Goal: Task Accomplishment & Management: Use online tool/utility

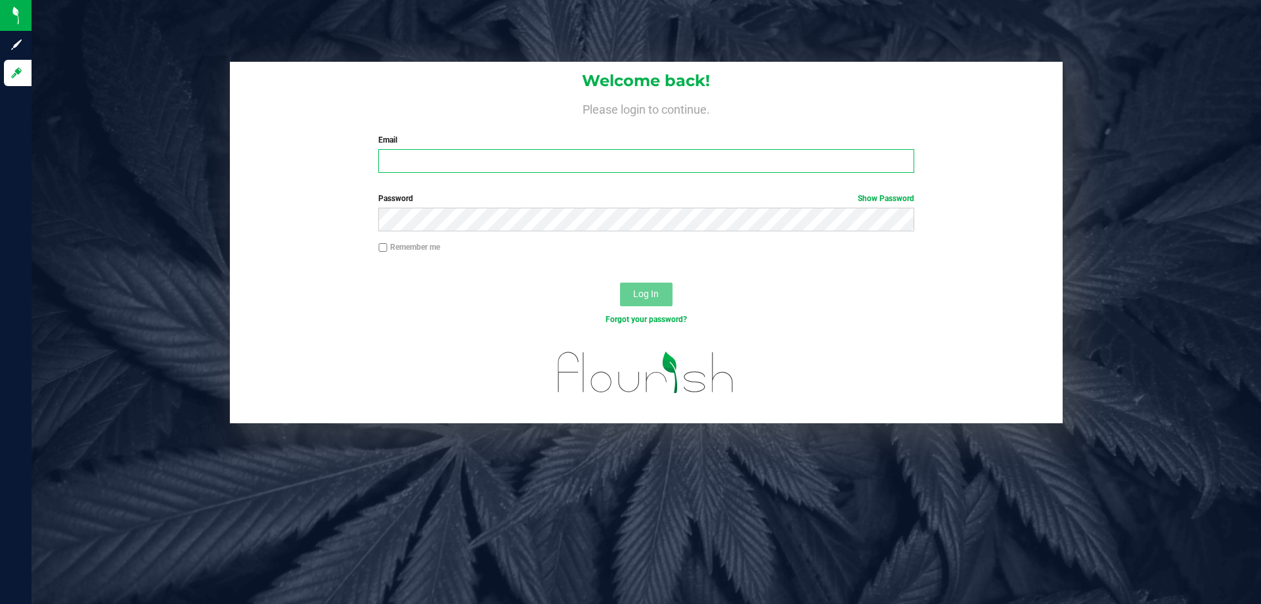
click at [460, 170] on input "Email" at bounding box center [645, 161] width 535 height 24
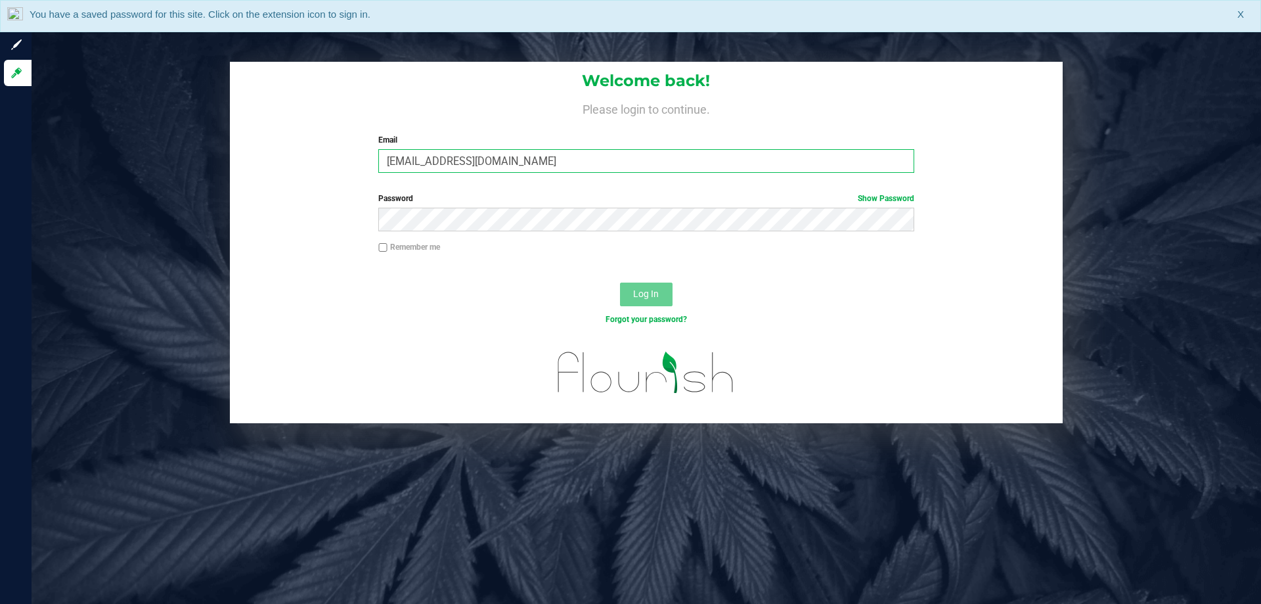
type input "[EMAIL_ADDRESS][DOMAIN_NAME]"
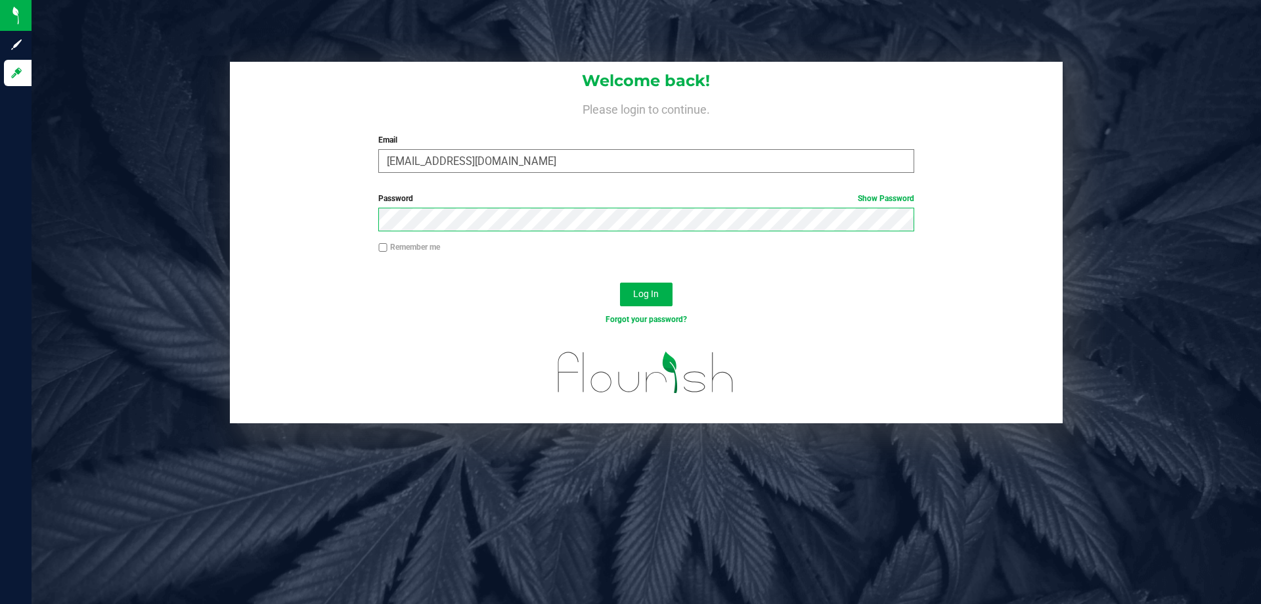
click at [620, 282] on button "Log In" at bounding box center [646, 294] width 53 height 24
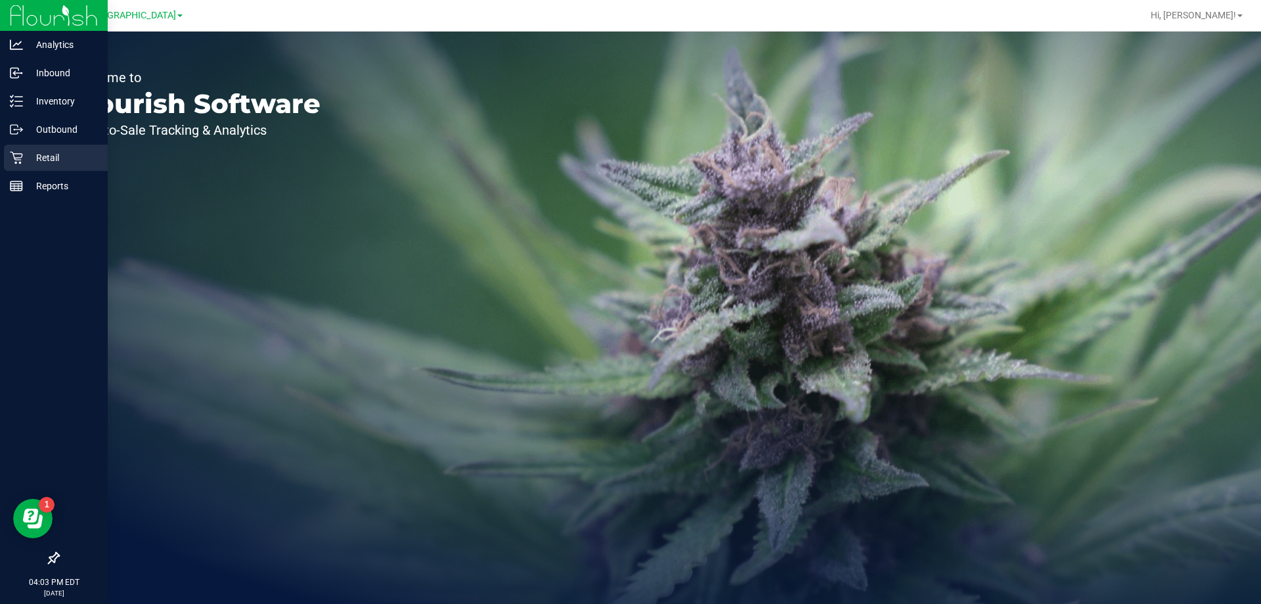
click at [28, 168] on div "Retail" at bounding box center [56, 157] width 104 height 26
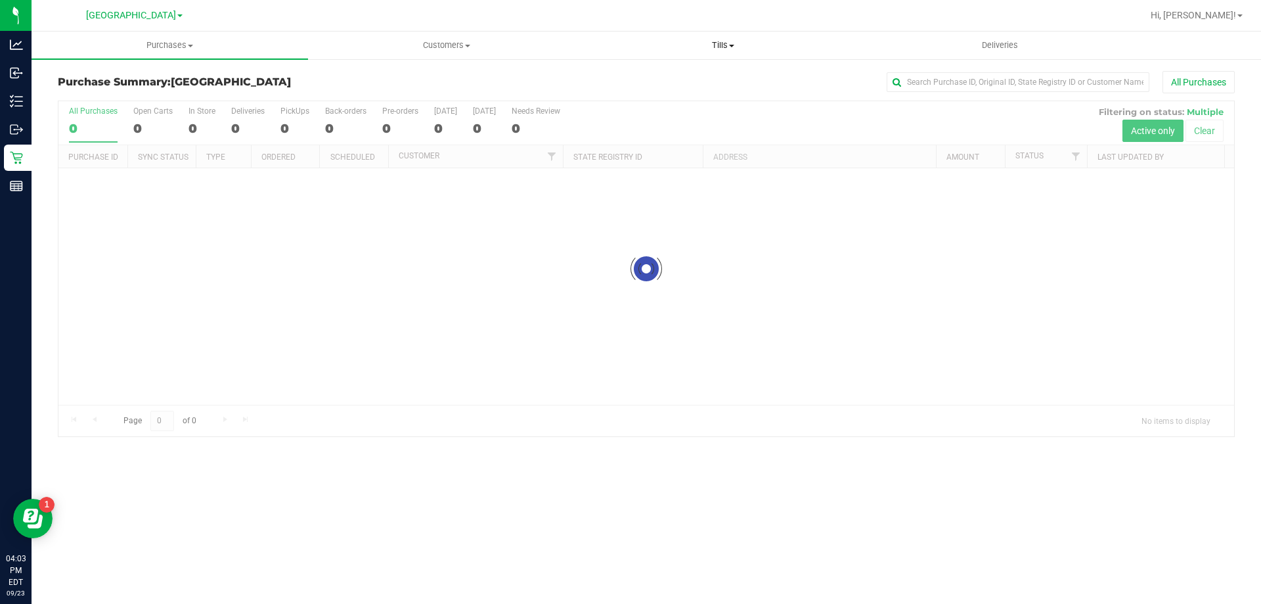
click at [732, 51] on uib-tab-heading "Tills Manage tills Reconcile e-payments" at bounding box center [722, 45] width 275 height 26
click at [682, 74] on li "Manage tills" at bounding box center [723, 80] width 276 height 16
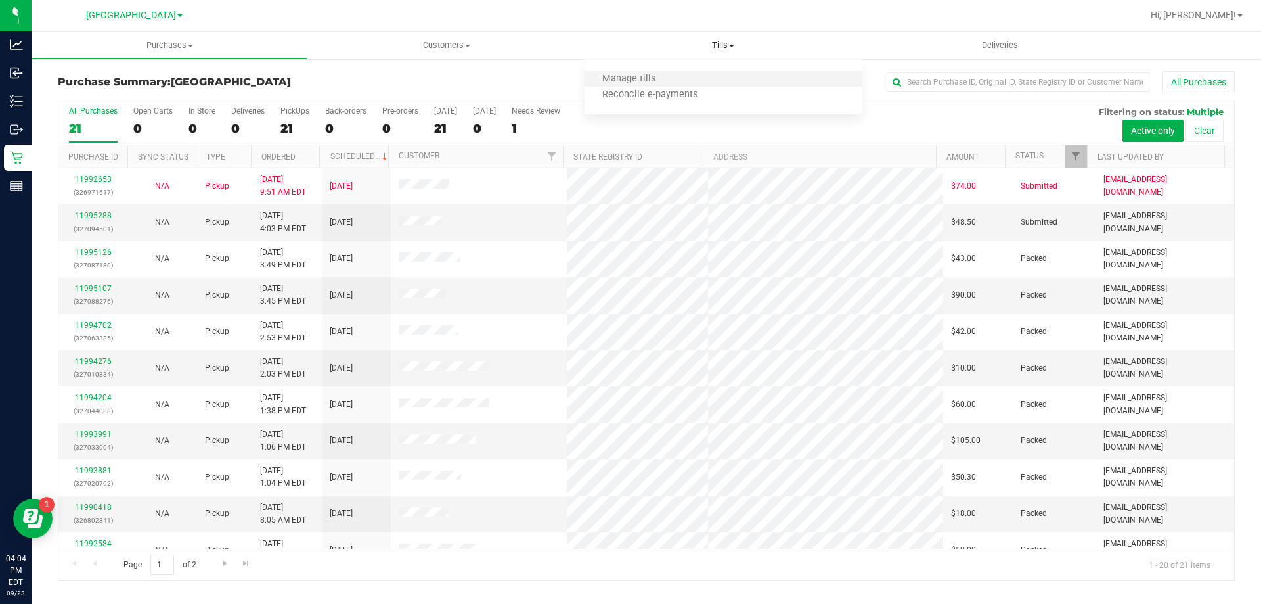
click at [692, 79] on li "Manage tills" at bounding box center [723, 80] width 276 height 16
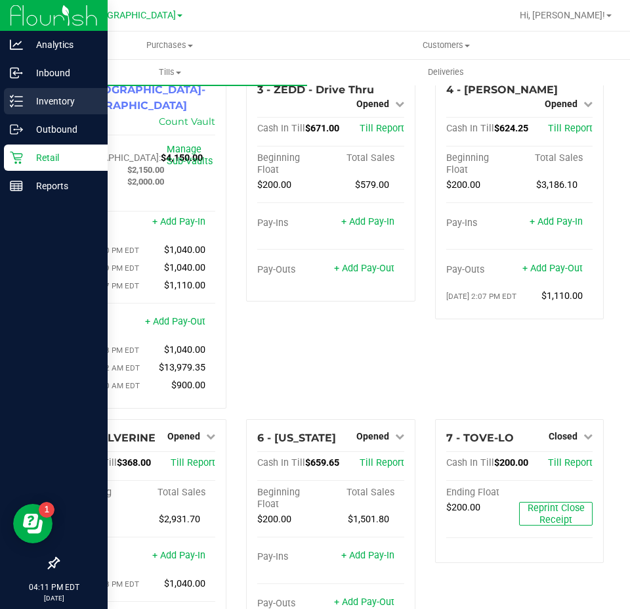
click at [49, 100] on p "Inventory" at bounding box center [62, 101] width 79 height 16
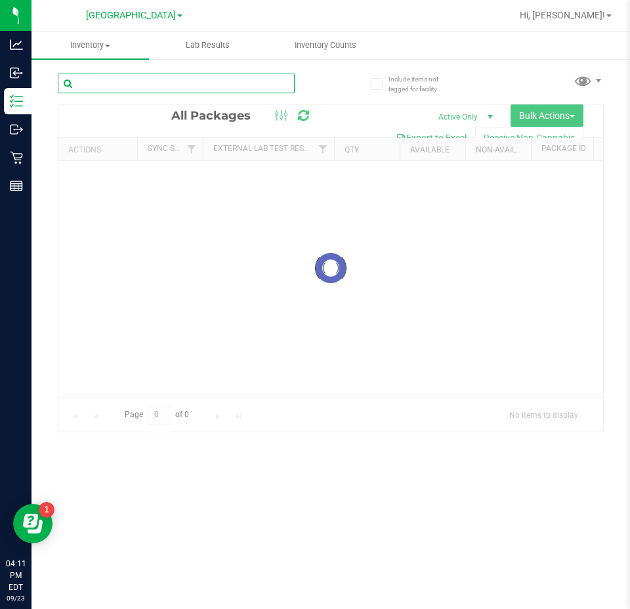
click at [175, 89] on input "text" at bounding box center [176, 84] width 237 height 20
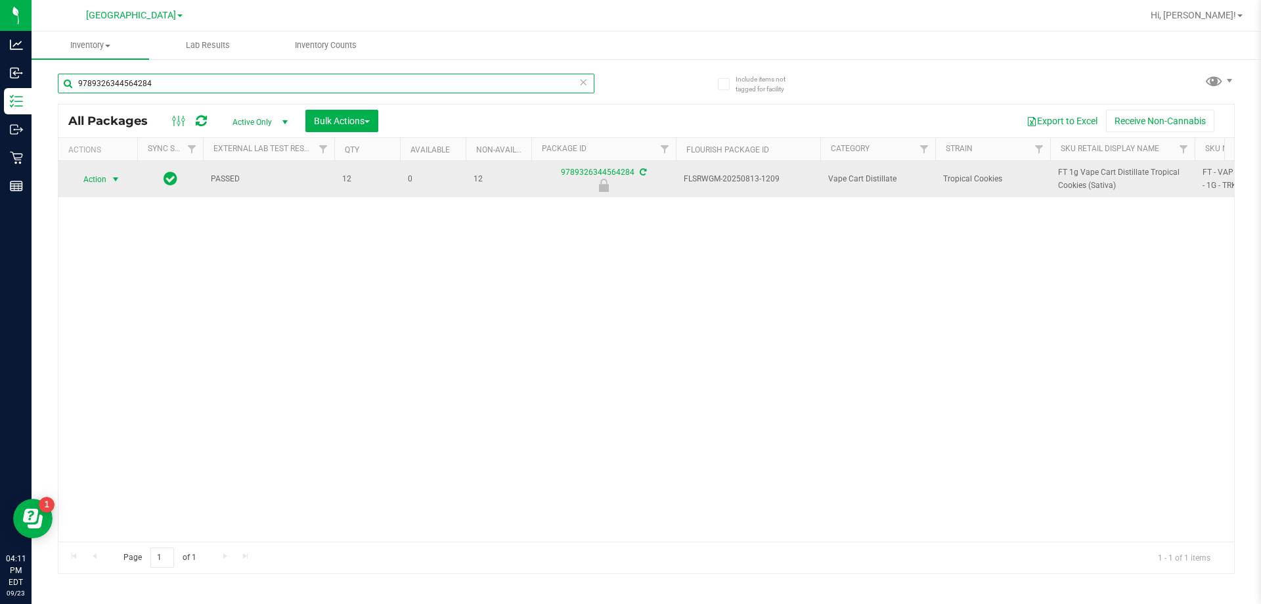
type input "9789326344564284"
click at [110, 176] on span "select" at bounding box center [115, 179] width 11 height 11
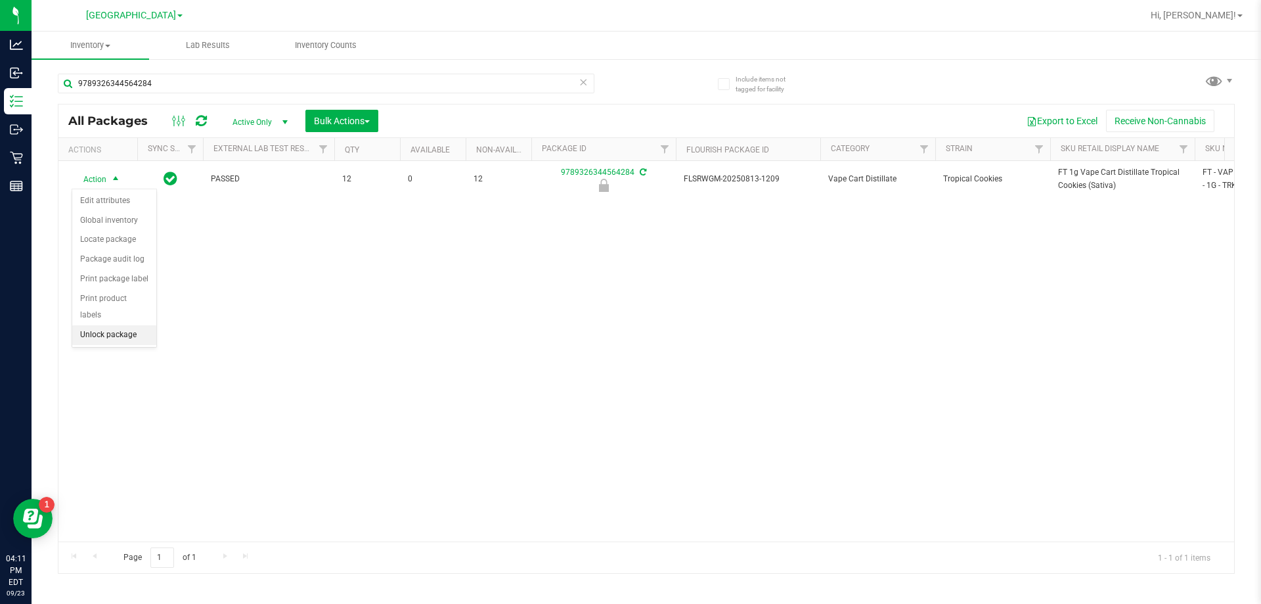
click at [100, 325] on li "Unlock package" at bounding box center [114, 335] width 84 height 20
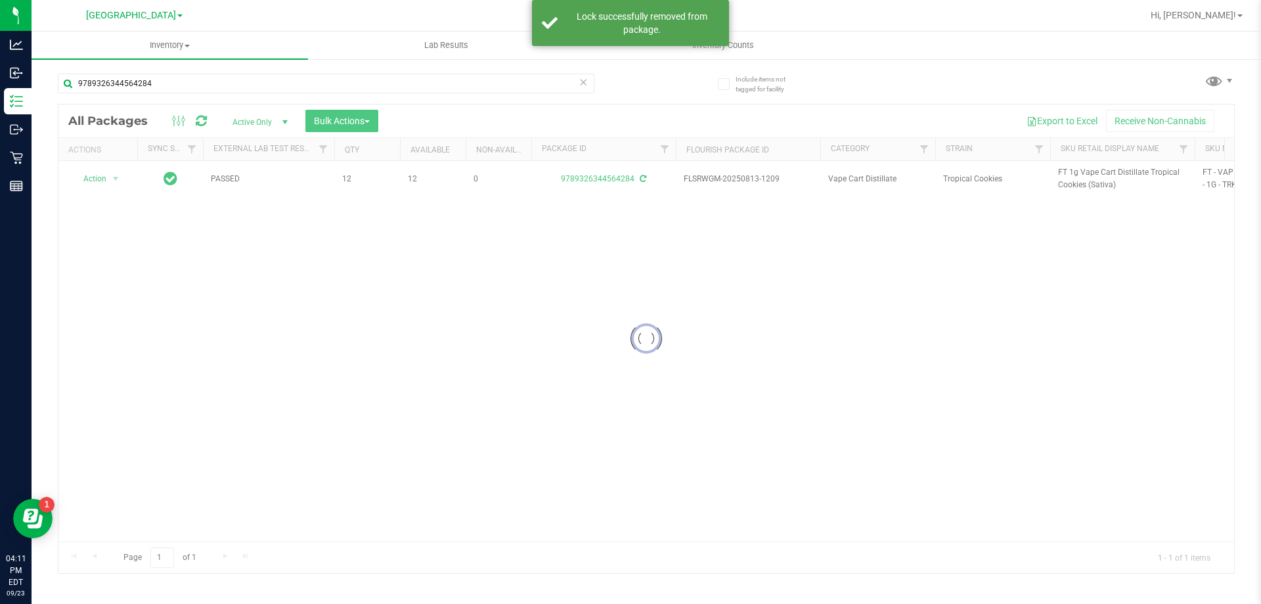
click at [1075, 170] on div at bounding box center [646, 338] width 1176 height 468
click at [1073, 173] on span "FT 1g Vape Cart Distillate Tropical Cookies (Sativa)" at bounding box center [1122, 178] width 129 height 25
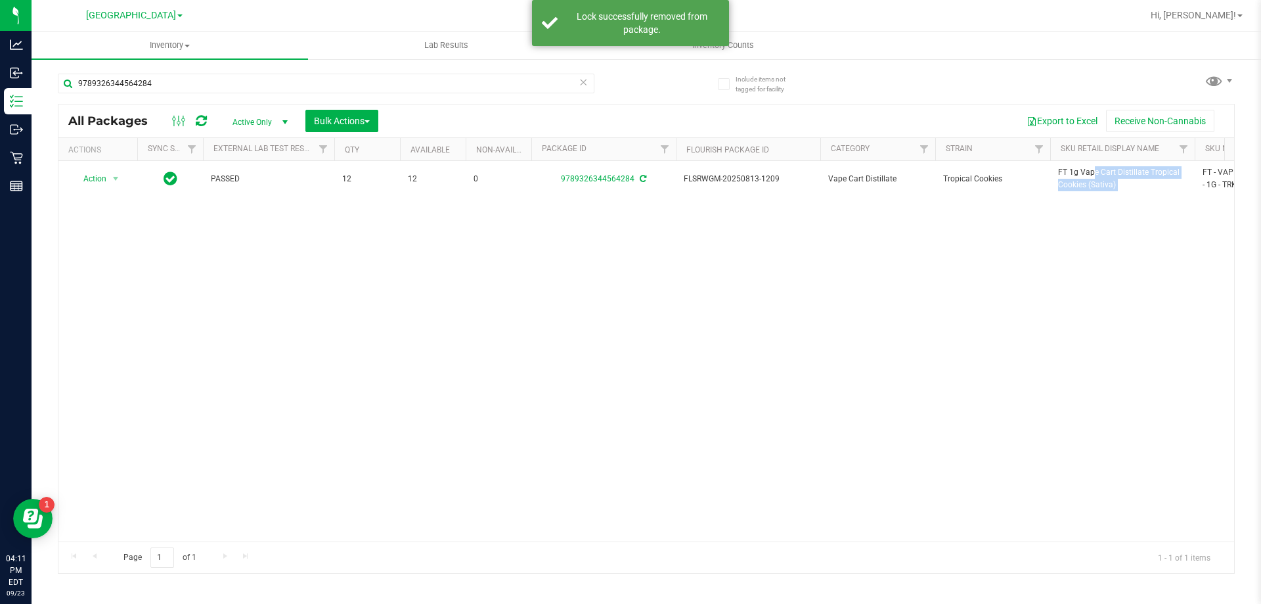
click at [1073, 173] on span "FT 1g Vape Cart Distillate Tropical Cookies (Sativa)" at bounding box center [1122, 178] width 129 height 25
copy tr "FT 1g Vape Cart Distillate Tropical Cookies (Sativa)"
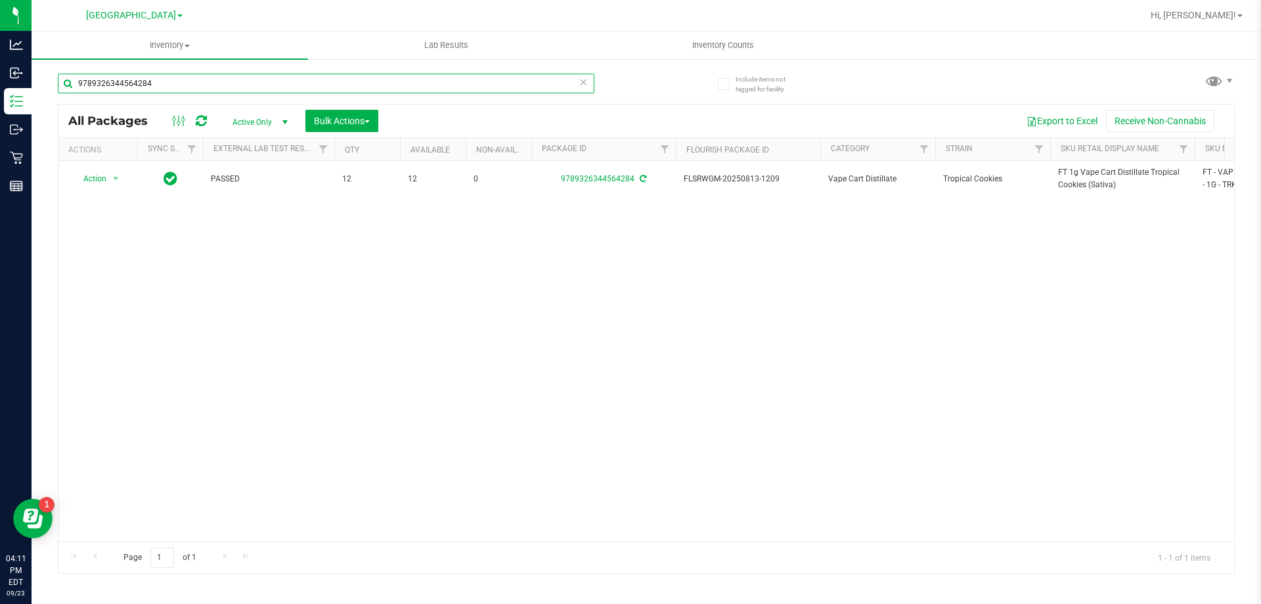
click at [210, 81] on input "9789326344564284" at bounding box center [326, 84] width 537 height 20
paste input "FT 1g Vape Cart Distillate Tropical Cookies (Sativa)"
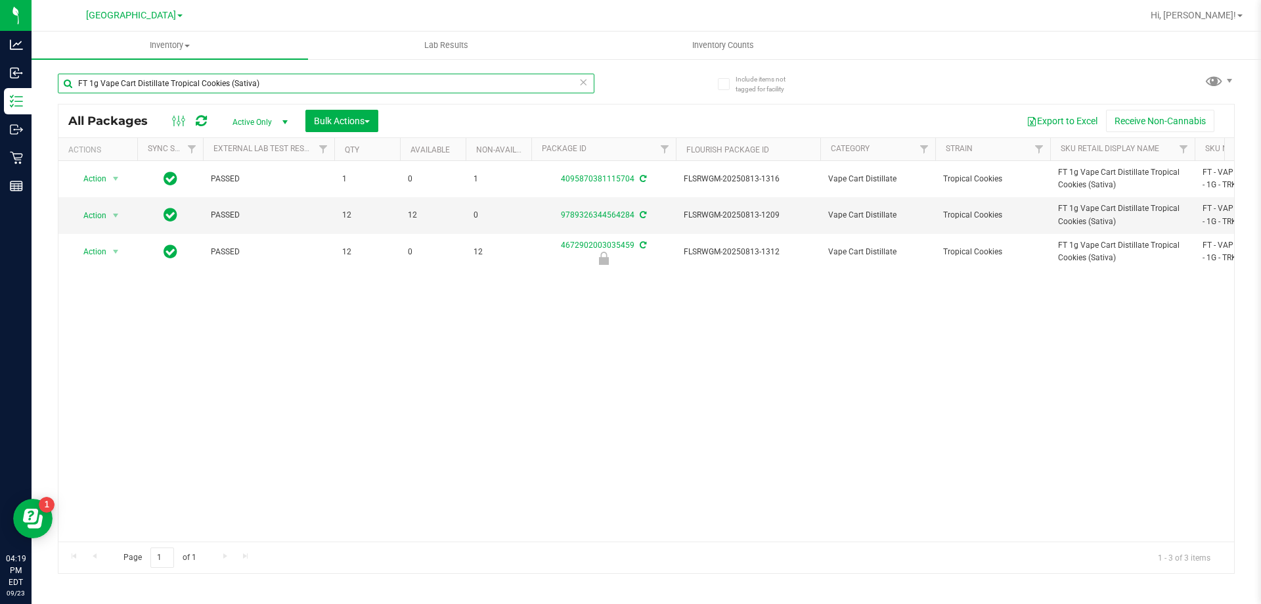
click at [226, 82] on input "FT 1g Vape Cart Distillate Tropical Cookies (Sativa)" at bounding box center [326, 84] width 537 height 20
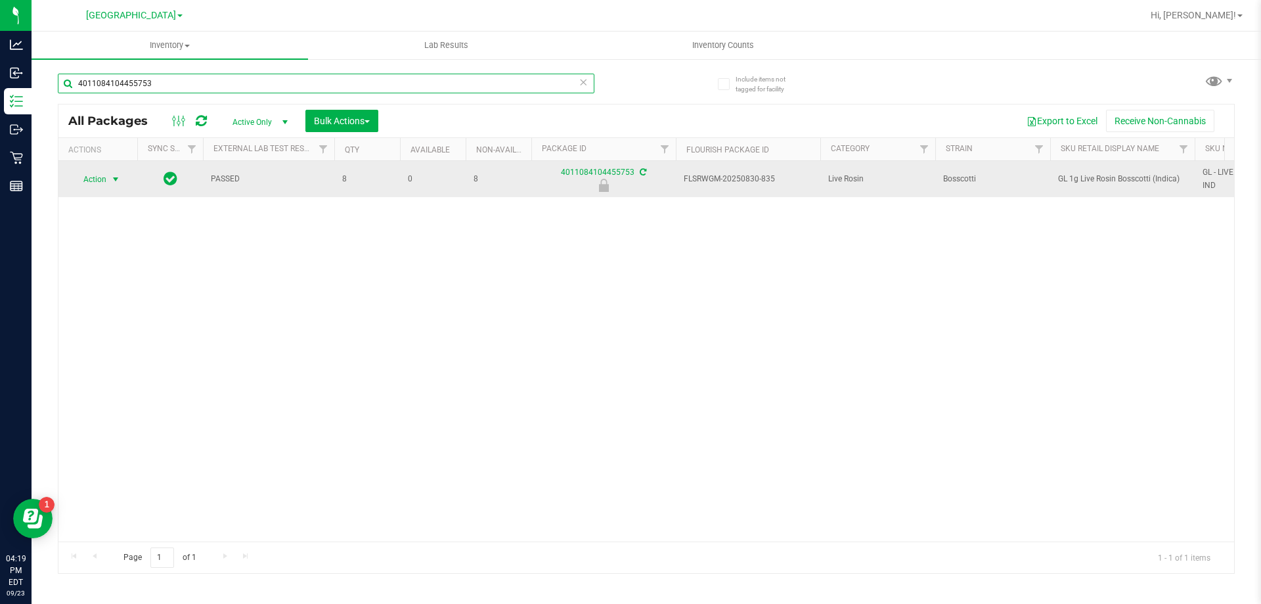
type input "4011084104455753"
click at [112, 182] on span "select" at bounding box center [115, 179] width 11 height 11
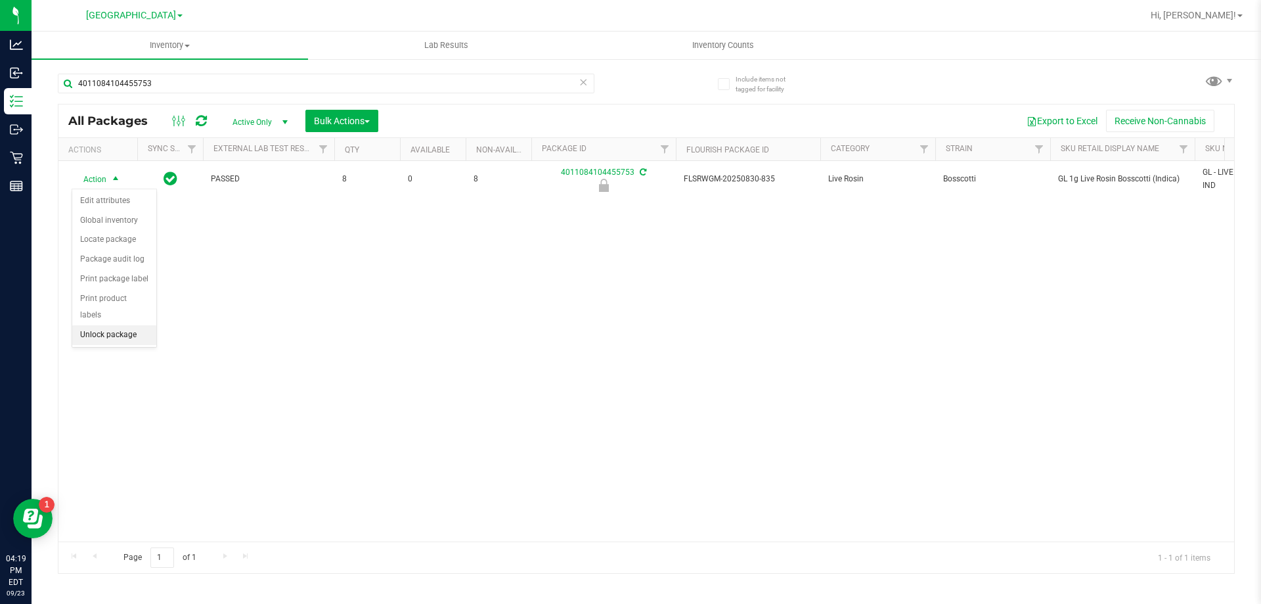
click at [105, 325] on li "Unlock package" at bounding box center [114, 335] width 84 height 20
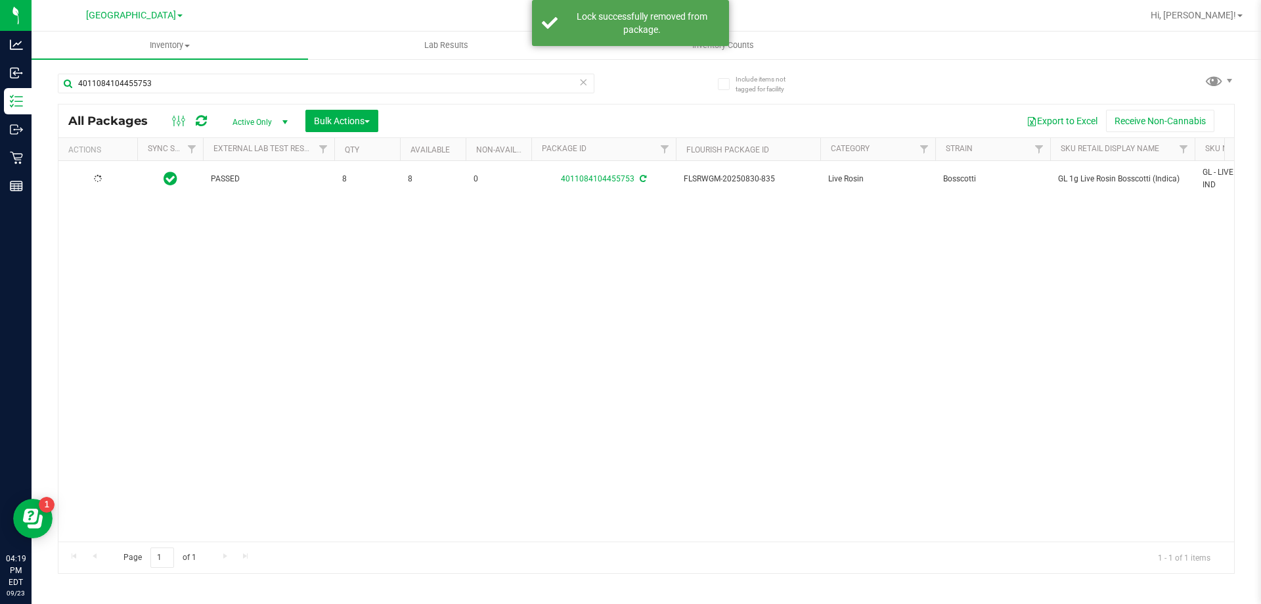
click at [1074, 177] on span "GL 1g Live Rosin Bosscotti (Indica)" at bounding box center [1122, 179] width 129 height 12
copy tr "GL 1g Live Rosin Bosscotti (Indica)"
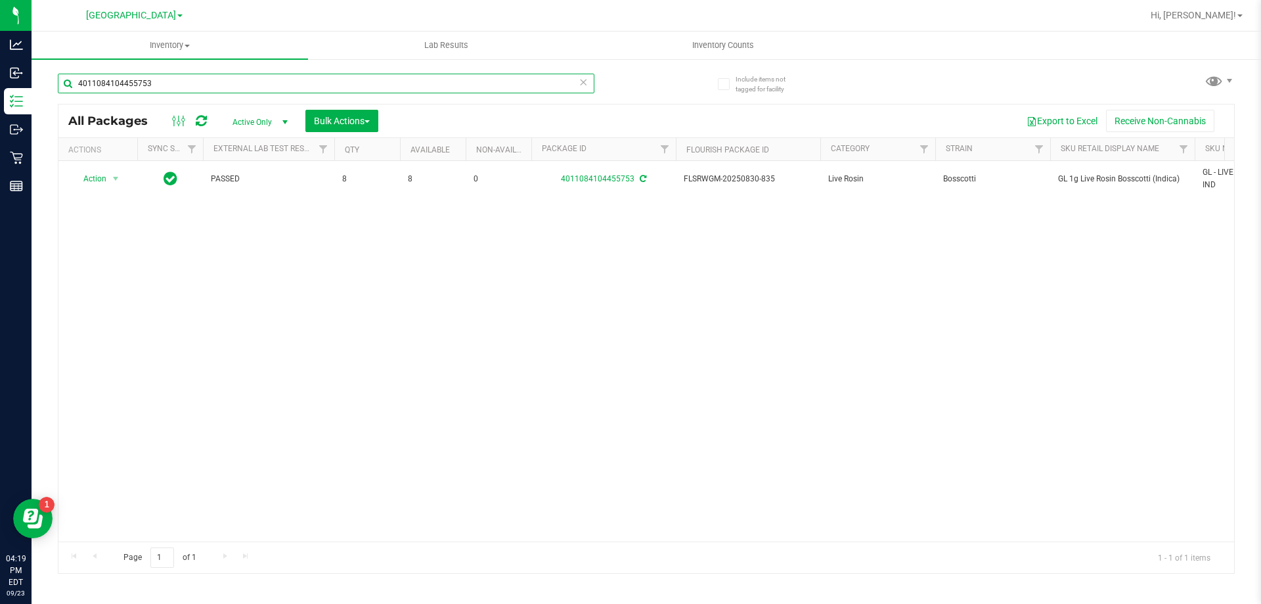
click at [266, 85] on input "4011084104455753" at bounding box center [326, 84] width 537 height 20
paste input "GL 1g Live Rosin Bosscotti (Indica)"
type input "GL 1g Live Rosin Bosscotti (Indica)"
